Goal: Transaction & Acquisition: Purchase product/service

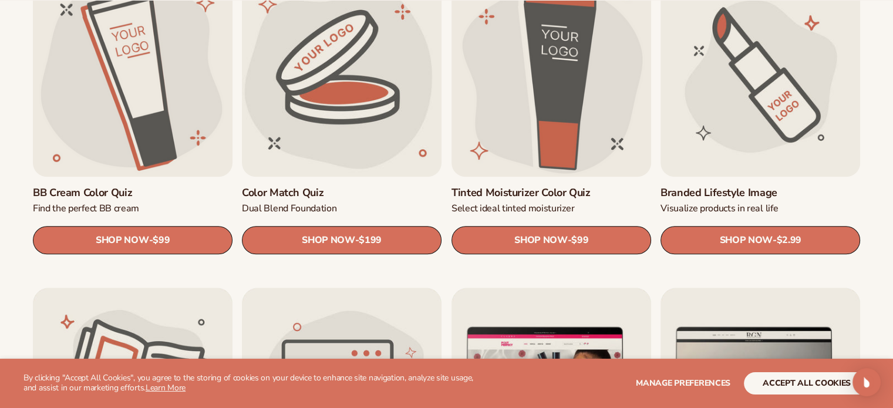
scroll to position [1068, 0]
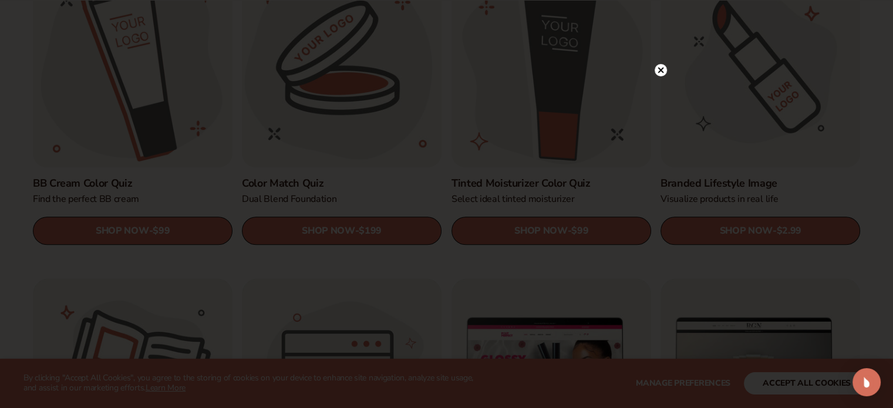
click at [659, 70] on circle at bounding box center [661, 70] width 12 height 12
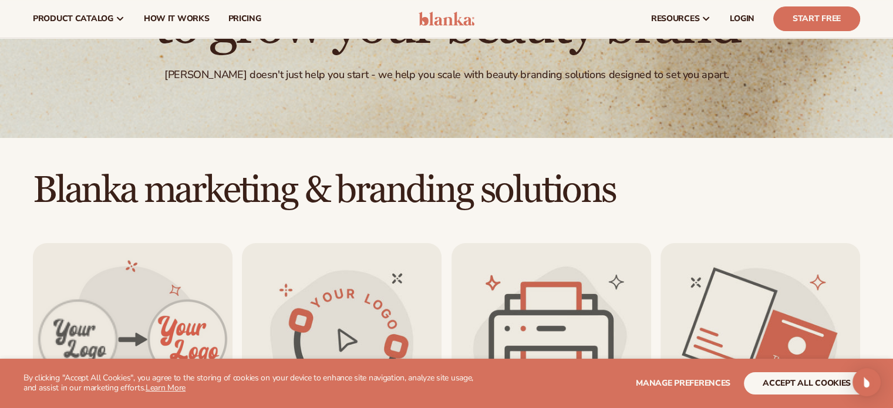
scroll to position [0, 0]
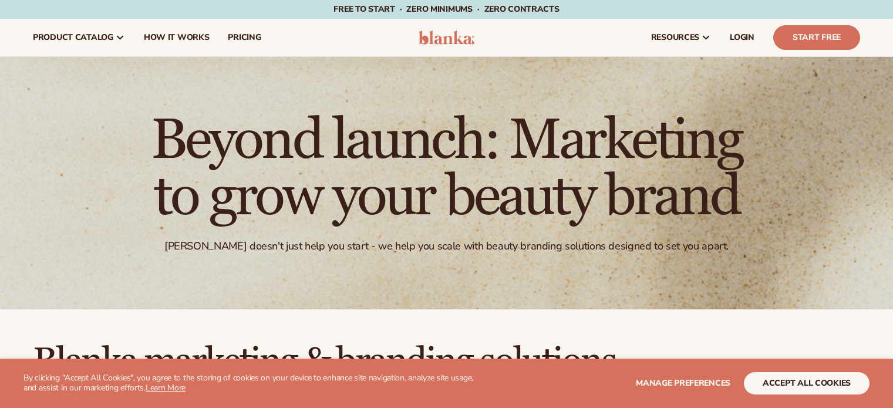
scroll to position [298, 0]
